Goal: Task Accomplishment & Management: Use online tool/utility

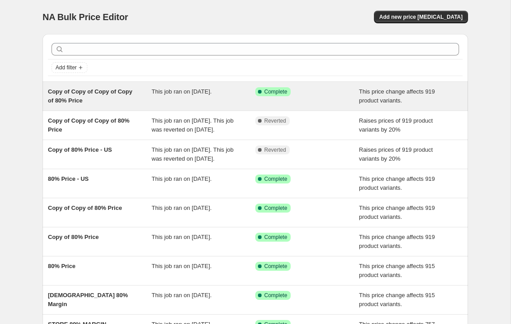
click at [69, 92] on span "Copy of Copy of Copy of Copy of 80% Price" at bounding box center [90, 96] width 84 height 16
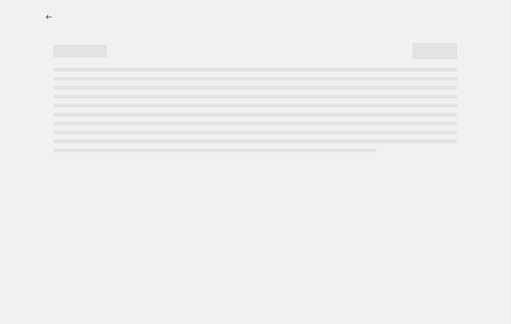
select select "margin"
select select "pp"
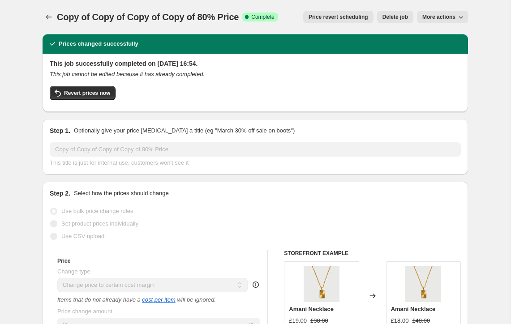
click at [69, 92] on span "Revert prices now" at bounding box center [87, 93] width 46 height 7
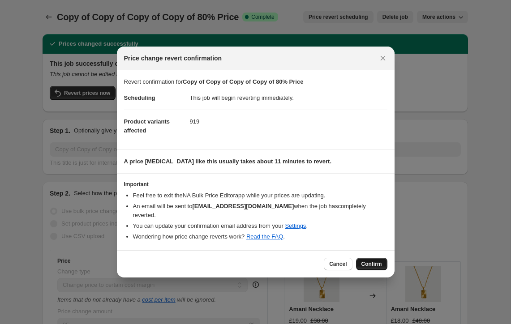
click at [370, 258] on button "Confirm" at bounding box center [371, 264] width 31 height 13
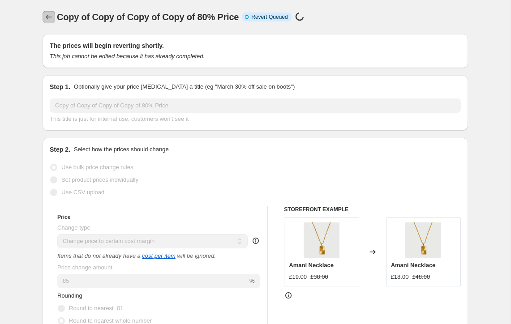
click at [47, 17] on icon "Price change jobs" at bounding box center [49, 17] width 6 height 4
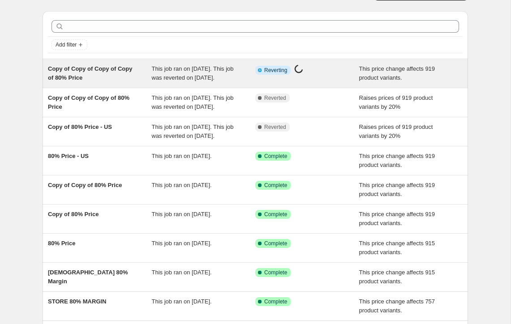
scroll to position [23, 0]
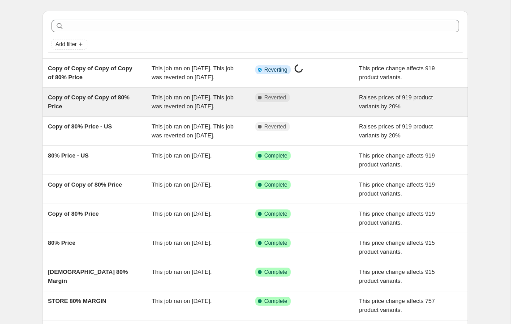
click at [94, 110] on div "Copy of Copy of Copy of 80% Price" at bounding box center [100, 102] width 104 height 18
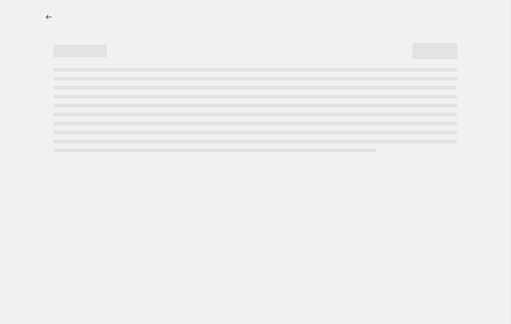
select select "percentage"
select select "pp"
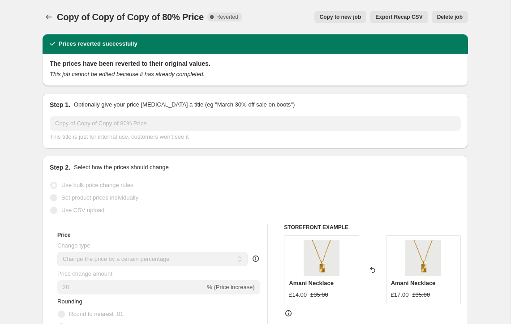
click at [344, 15] on span "Copy to new job" at bounding box center [341, 16] width 42 height 7
select select "percentage"
select select "pp"
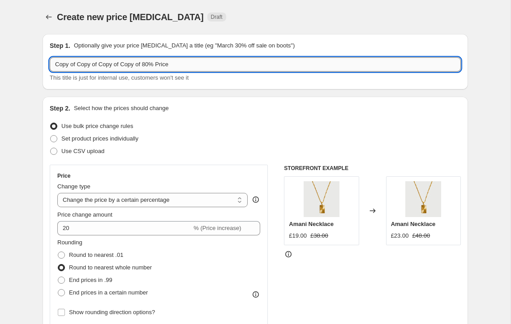
click at [72, 58] on input "Copy of Copy of Copy of Copy of 80% Price" at bounding box center [255, 64] width 411 height 14
type input "ROW"
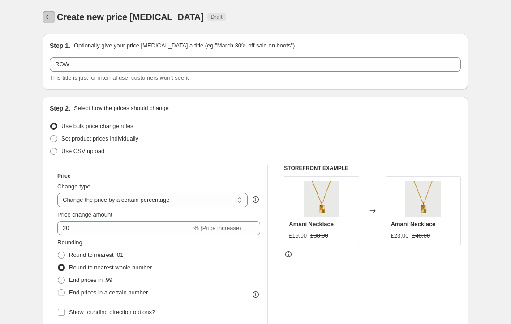
click at [49, 17] on icon "Price change jobs" at bounding box center [49, 17] width 6 height 4
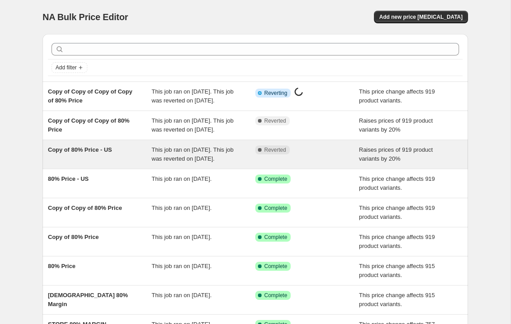
scroll to position [161, 0]
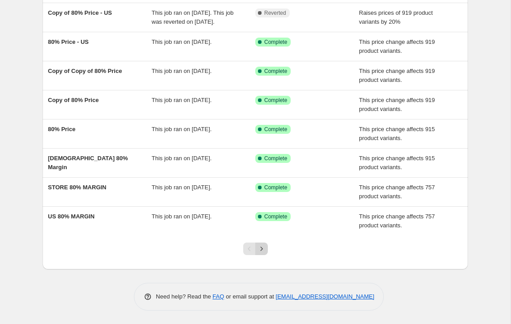
click at [263, 249] on icon "Next" at bounding box center [261, 249] width 9 height 9
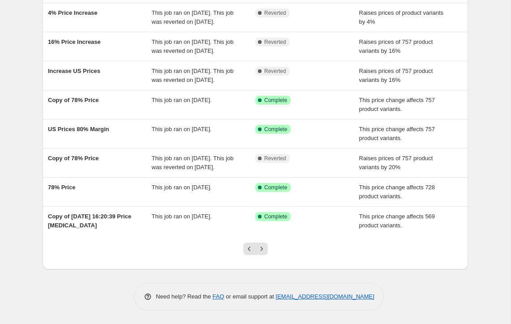
scroll to position [170, 0]
click at [261, 255] on button "Next" at bounding box center [261, 249] width 13 height 13
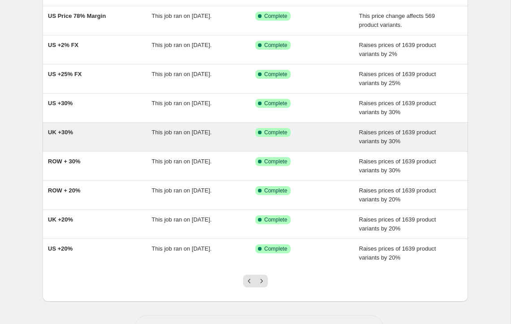
scroll to position [134, 0]
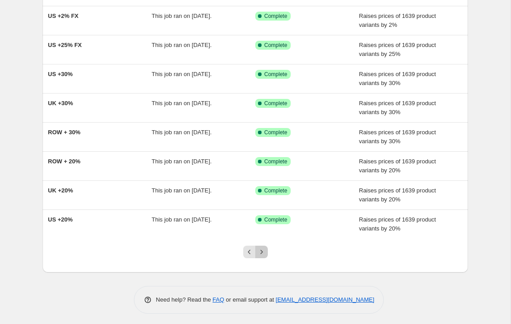
click at [264, 252] on icon "Next" at bounding box center [261, 252] width 9 height 9
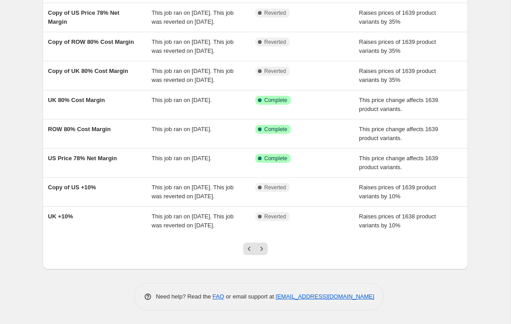
scroll to position [197, 0]
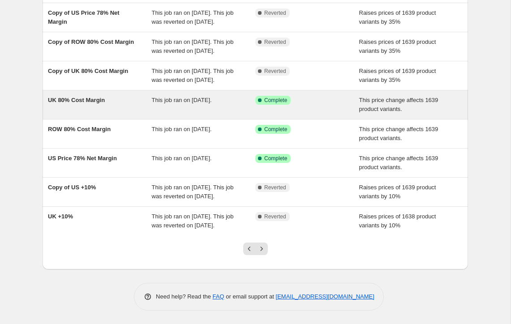
click at [67, 97] on span "UK 80% Cost Margin" at bounding box center [76, 100] width 57 height 7
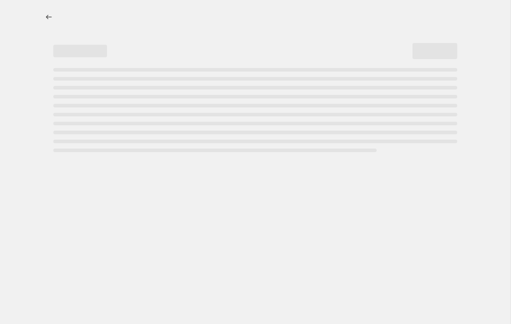
select select "margin"
select select "pp"
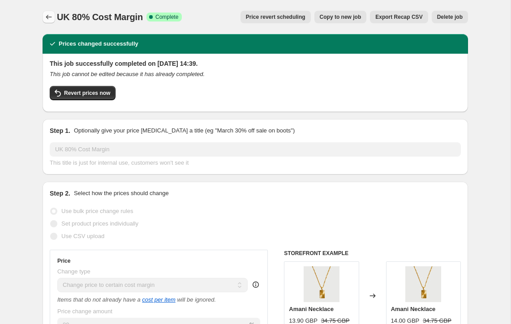
click at [50, 12] on button "Price change jobs" at bounding box center [49, 17] width 13 height 13
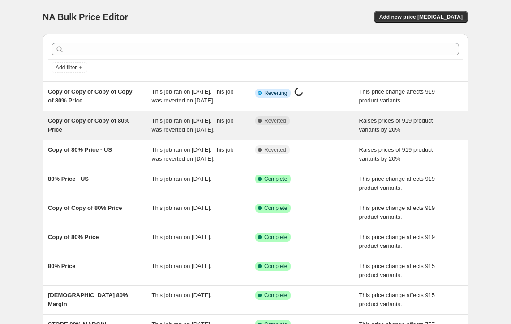
click at [99, 130] on span "Copy of Copy of Copy of 80% Price" at bounding box center [89, 125] width 82 height 16
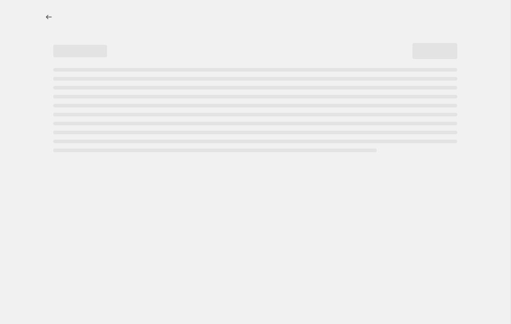
select select "percentage"
select select "pp"
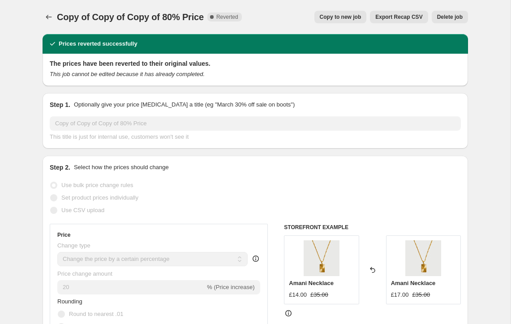
click at [335, 17] on span "Copy to new job" at bounding box center [341, 16] width 42 height 7
select select "percentage"
select select "pp"
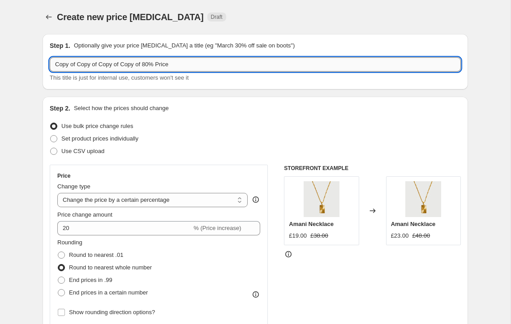
click at [116, 71] on input "Copy of Copy of Copy of Copy of 80% Price" at bounding box center [255, 64] width 411 height 14
type input "ROW 80% Margin"
click at [82, 207] on select "Change the price to a certain amount Change the price by a certain amount Chang…" at bounding box center [152, 200] width 190 height 14
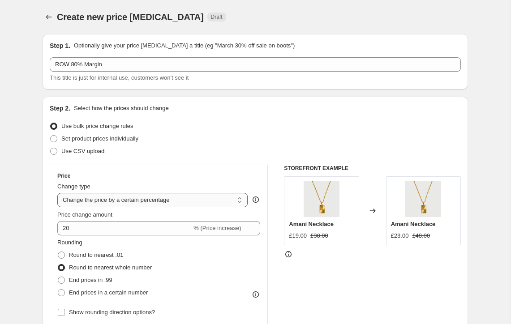
select select "pc"
type input "50"
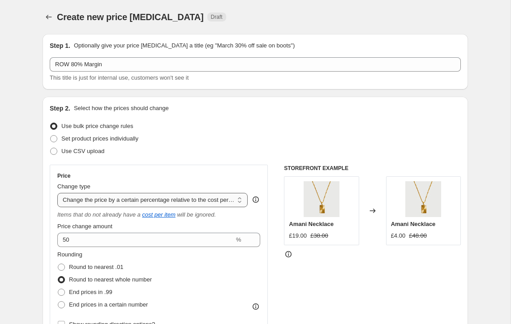
click at [117, 201] on select "Change the price to a certain amount Change the price by a certain amount Chang…" at bounding box center [152, 200] width 190 height 14
select select "margin"
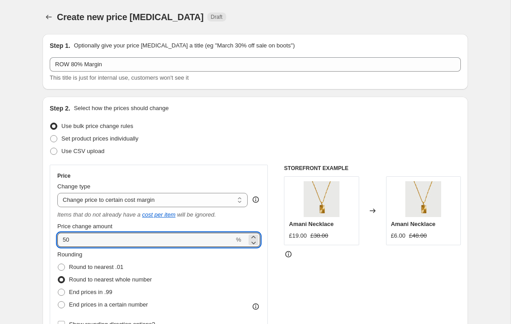
drag, startPoint x: 80, startPoint y: 241, endPoint x: 41, endPoint y: 238, distance: 39.5
type input "80"
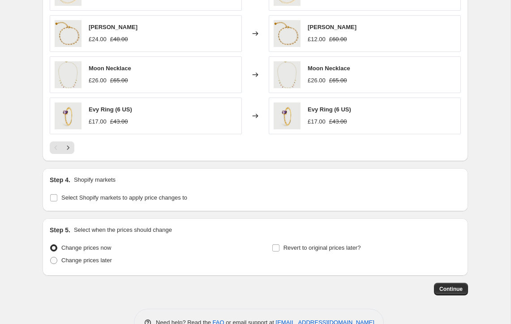
scroll to position [752, 0]
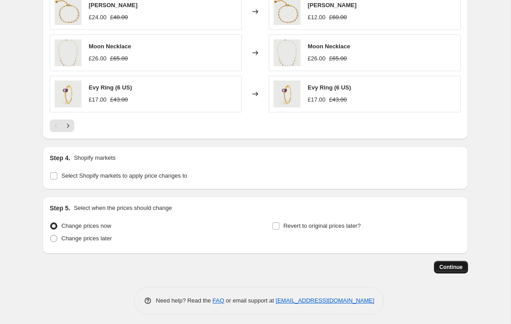
click at [446, 264] on span "Continue" at bounding box center [450, 267] width 23 height 7
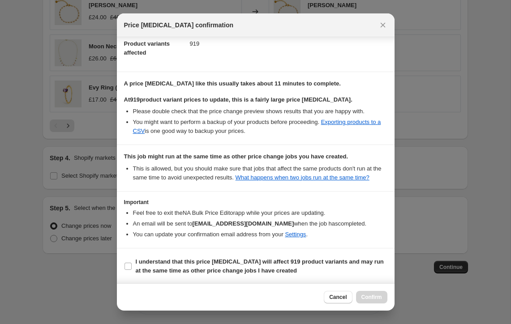
scroll to position [102, 0]
click at [340, 298] on span "Cancel" at bounding box center [337, 297] width 17 height 7
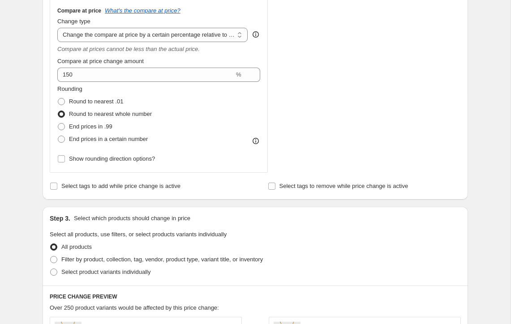
scroll to position [0, 0]
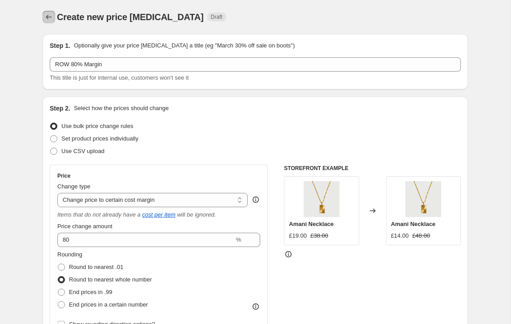
click at [44, 16] on icon "Price change jobs" at bounding box center [48, 17] width 9 height 9
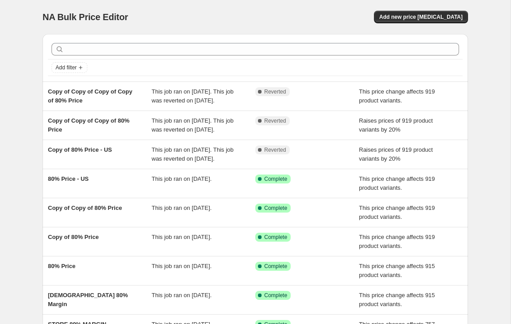
click at [173, 30] on div "NA Bulk Price Editor. This page is ready NA Bulk Price Editor Add new price cha…" at bounding box center [256, 17] width 426 height 34
click at [419, 16] on span "Add new price [MEDICAL_DATA]" at bounding box center [420, 16] width 83 height 7
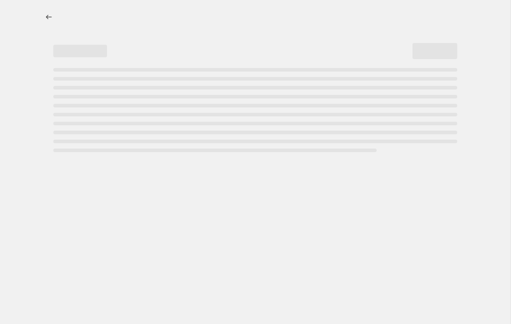
select select "percentage"
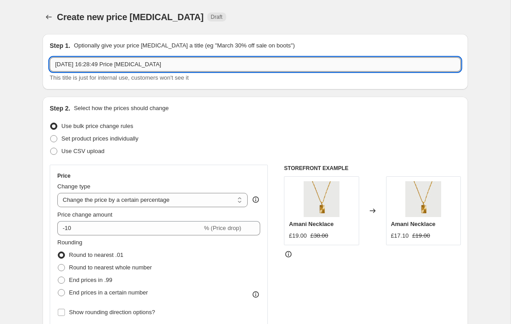
click at [198, 64] on input "16 Sept 2025, 16:28:49 Price change job" at bounding box center [255, 64] width 411 height 14
type input "Price Change"
click at [95, 198] on select "Change the price to a certain amount Change the price by a certain amount Chang…" at bounding box center [152, 200] width 190 height 14
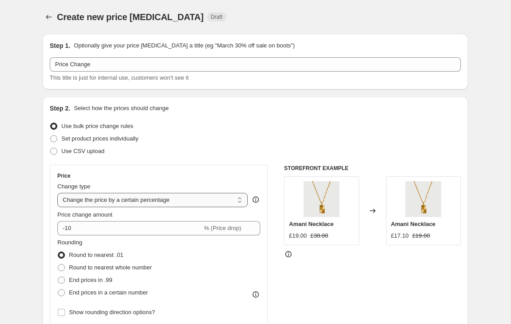
select select "margin"
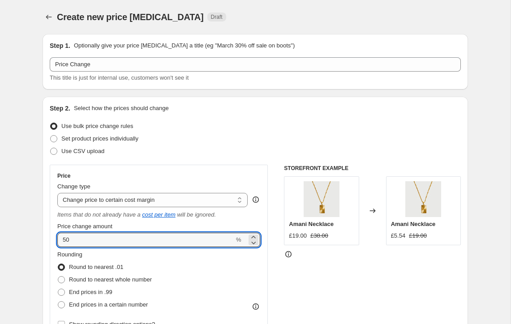
drag, startPoint x: 81, startPoint y: 241, endPoint x: 51, endPoint y: 241, distance: 29.6
click at [51, 241] on div "Price Change type Change the price to a certain amount Change the price by a ce…" at bounding box center [159, 252] width 218 height 174
type input "80"
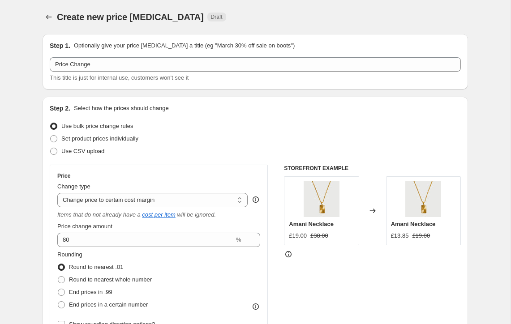
click at [48, 12] on button "Price change jobs" at bounding box center [49, 17] width 13 height 13
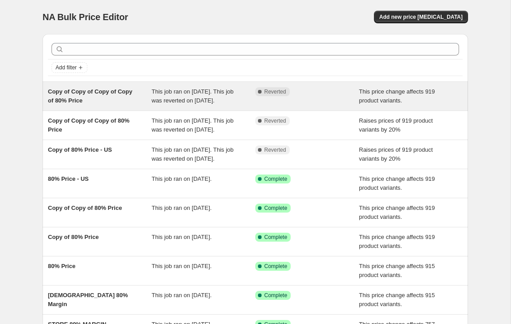
click at [60, 98] on span "Copy of Copy of Copy of Copy of 80% Price" at bounding box center [90, 96] width 84 height 16
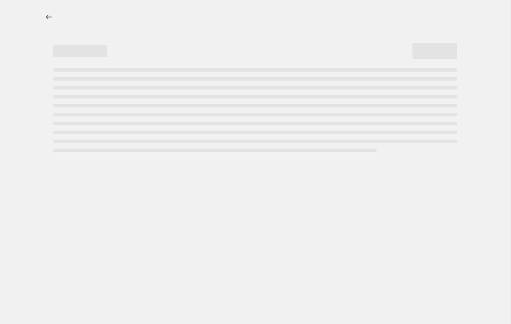
select select "margin"
select select "pp"
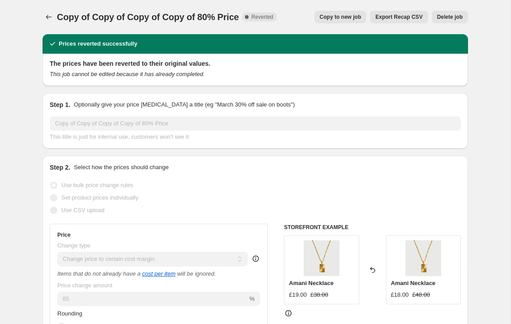
click at [335, 17] on span "Copy to new job" at bounding box center [341, 16] width 42 height 7
select select "margin"
select select "pp"
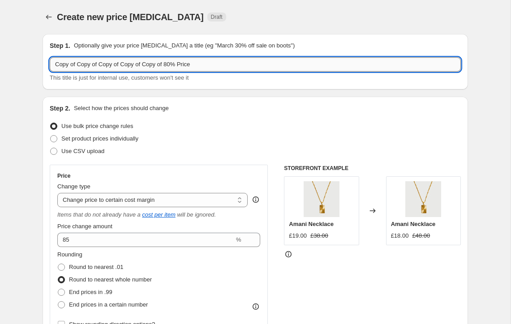
click at [206, 66] on input "Copy of Copy of Copy of Copy of Copy of 80% Price" at bounding box center [255, 64] width 411 height 14
type input "ROW 80% Price"
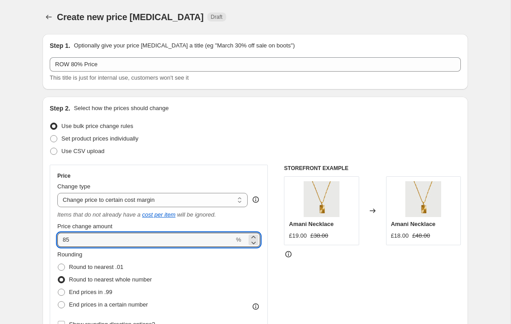
drag, startPoint x: 116, startPoint y: 238, endPoint x: 38, endPoint y: 236, distance: 78.0
type input "80"
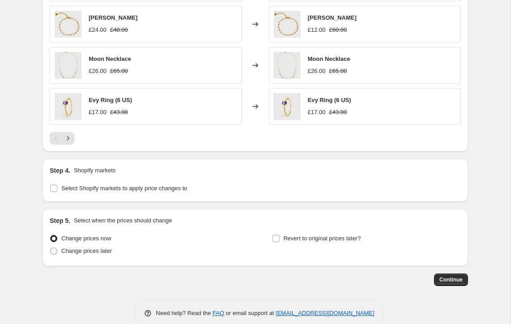
scroll to position [752, 0]
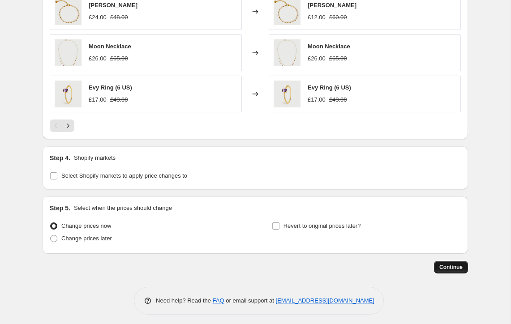
click at [456, 267] on span "Continue" at bounding box center [450, 267] width 23 height 7
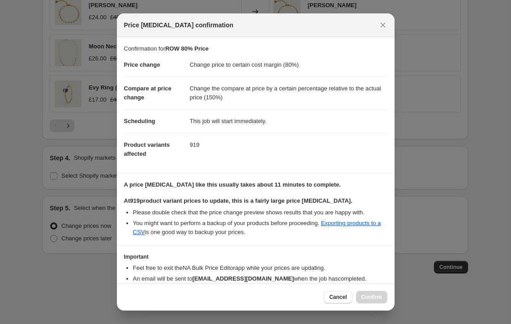
scroll to position [45, 0]
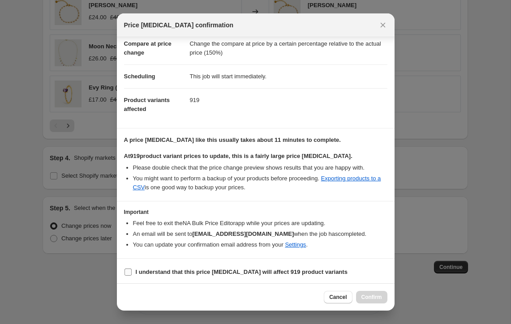
click at [136, 270] on b "I understand that this price [MEDICAL_DATA] will affect 919 product variants" at bounding box center [242, 272] width 212 height 7
click at [132, 270] on input "I understand that this price [MEDICAL_DATA] will affect 919 product variants" at bounding box center [128, 272] width 7 height 7
checkbox input "true"
click at [367, 295] on span "Confirm" at bounding box center [371, 297] width 21 height 7
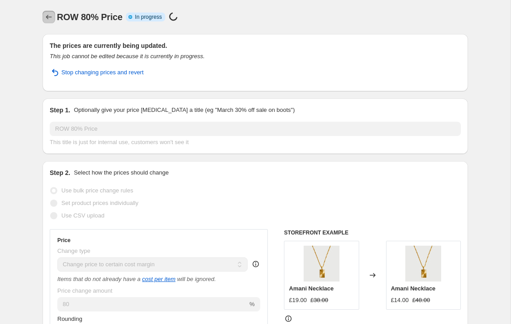
click at [47, 17] on icon "Price change jobs" at bounding box center [49, 17] width 6 height 4
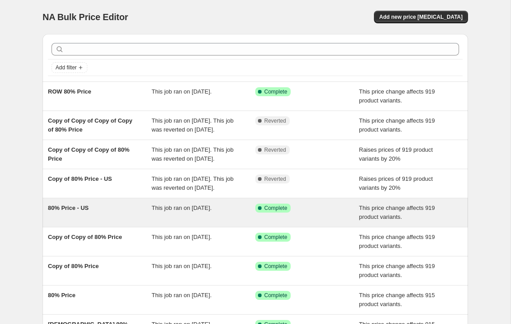
click at [80, 211] on span "80% Price - US" at bounding box center [68, 208] width 41 height 7
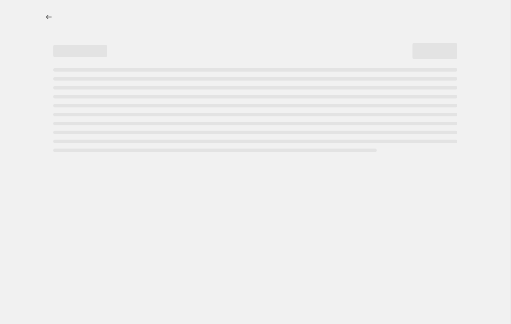
select select "margin"
select select "pp"
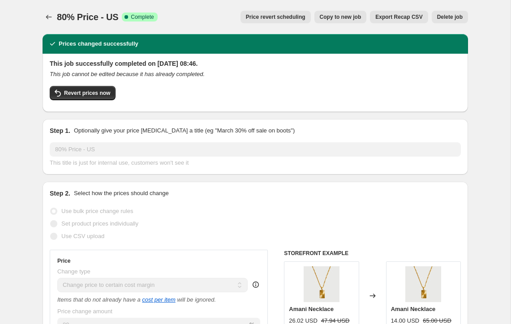
click at [346, 20] on span "Copy to new job" at bounding box center [341, 16] width 42 height 7
select select "margin"
select select "pp"
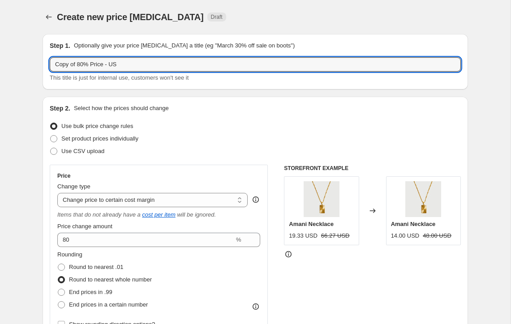
drag, startPoint x: 78, startPoint y: 64, endPoint x: 37, endPoint y: 64, distance: 41.7
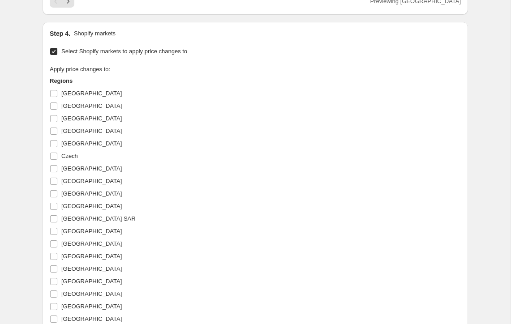
scroll to position [1226, 0]
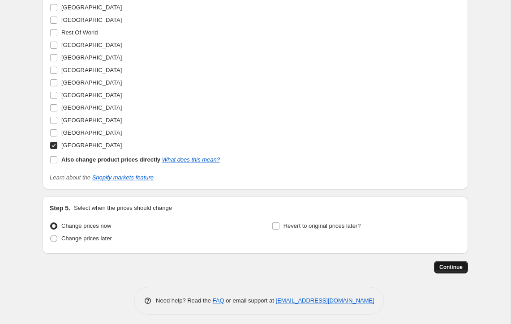
type input "80% Price - US"
click at [440, 261] on button "Continue" at bounding box center [451, 267] width 34 height 13
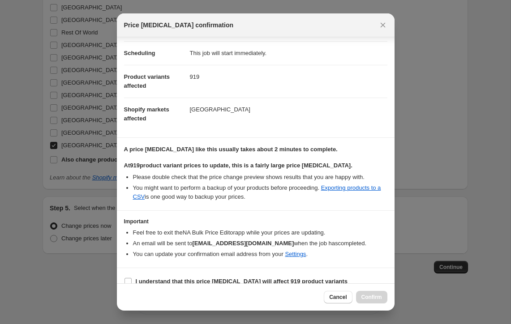
scroll to position [77, 0]
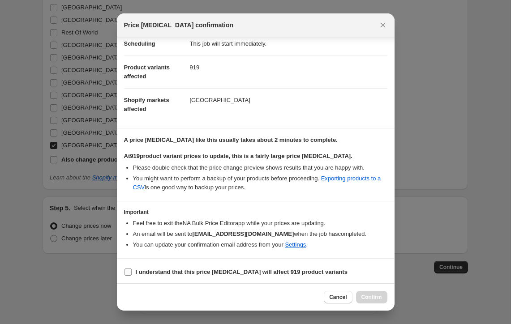
click at [129, 272] on input "I understand that this price [MEDICAL_DATA] will affect 919 product variants" at bounding box center [128, 272] width 7 height 7
checkbox input "true"
click at [368, 299] on span "Confirm" at bounding box center [371, 297] width 21 height 7
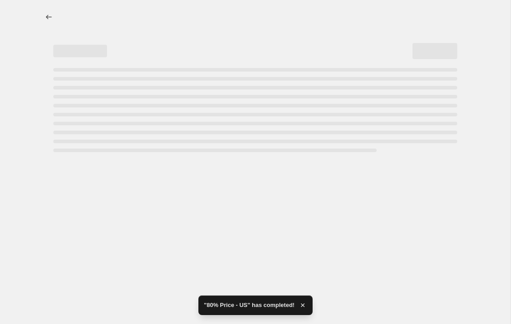
select select "margin"
select select "pp"
